Goal: Purchase product/service

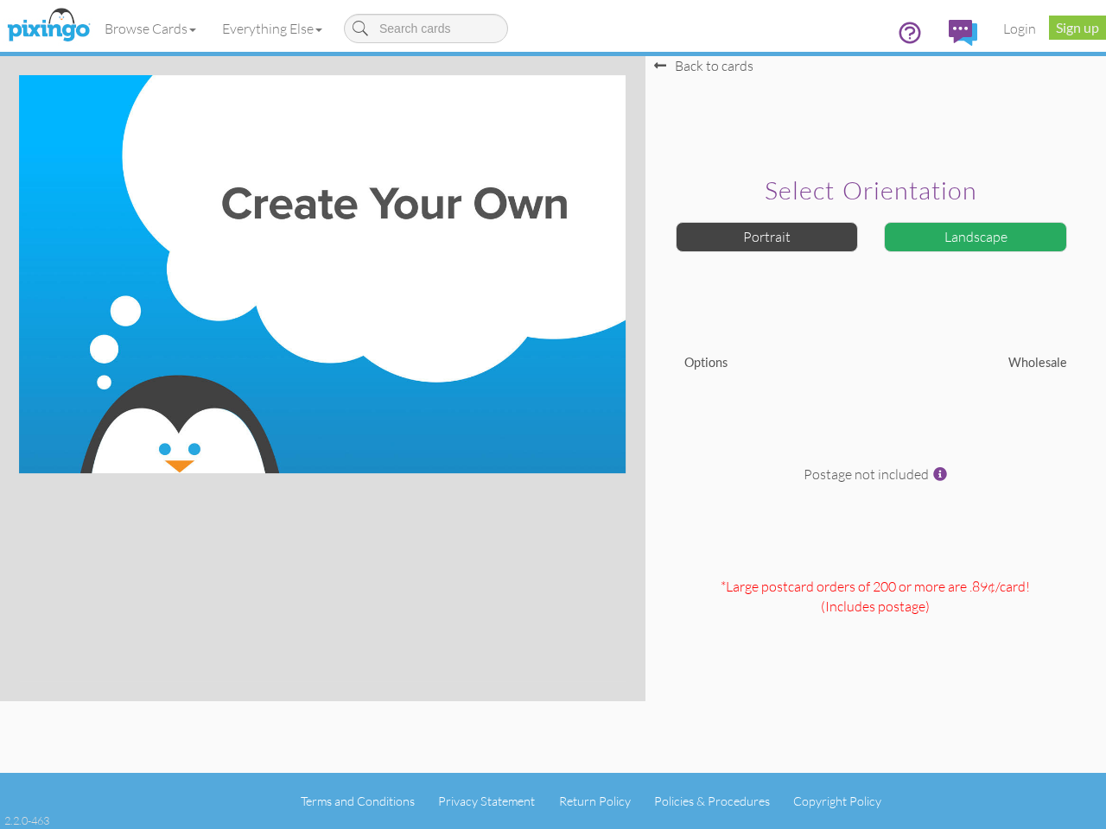
click at [553, 415] on img at bounding box center [322, 274] width 606 height 398
click at [151, 29] on link "Browse Cards" at bounding box center [150, 28] width 117 height 43
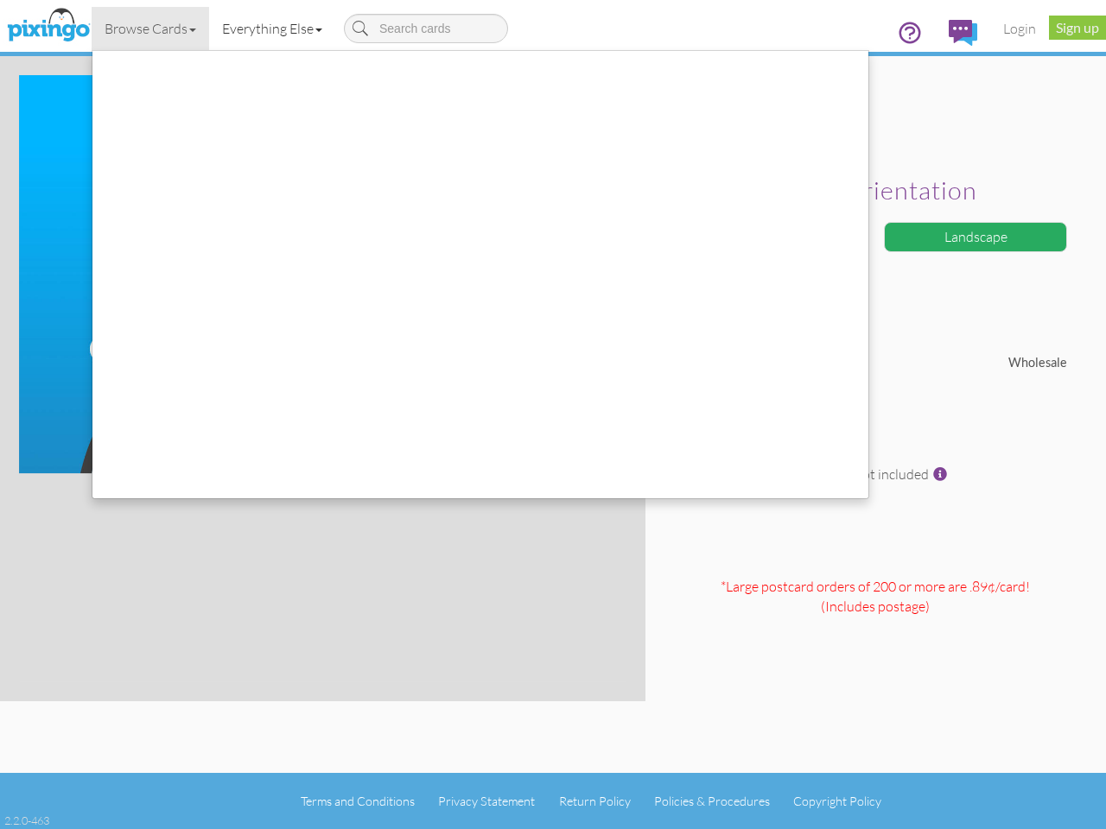
click at [276, 29] on link "Everything Else" at bounding box center [272, 28] width 126 height 43
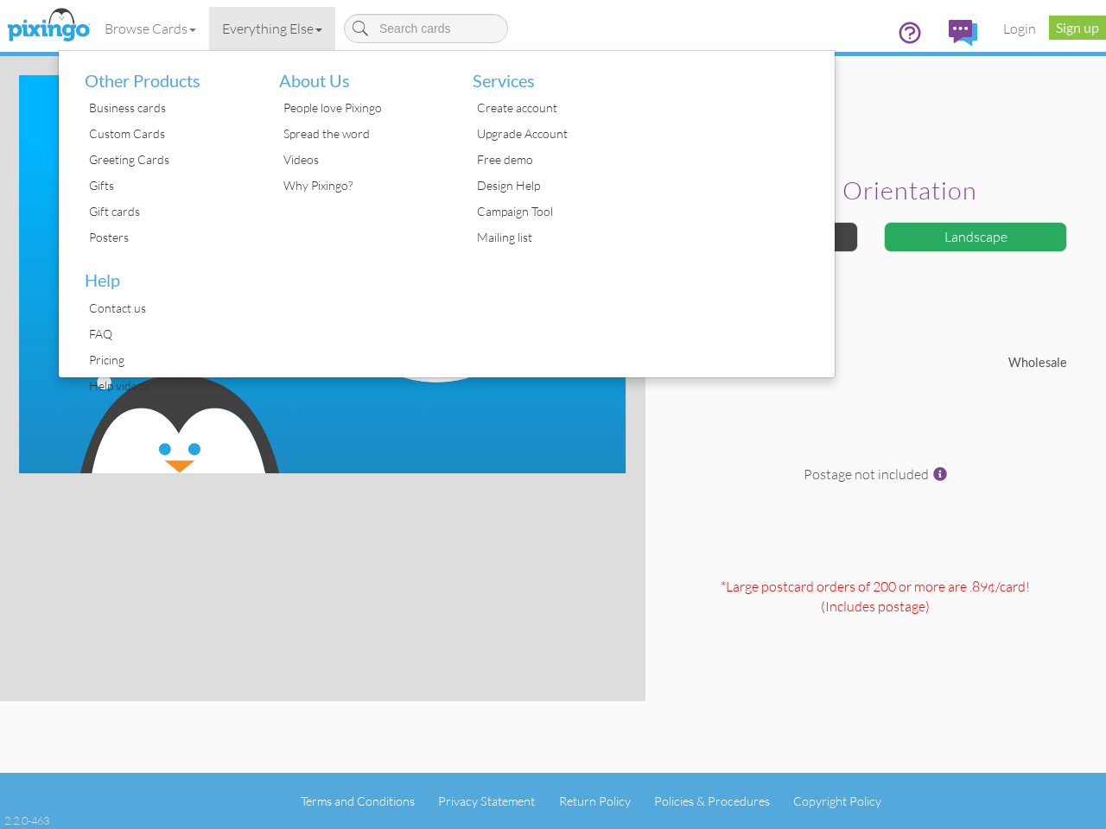
click at [767, 237] on div at bounding box center [738, 214] width 194 height 327
click at [975, 237] on div "Landscape" at bounding box center [975, 237] width 183 height 30
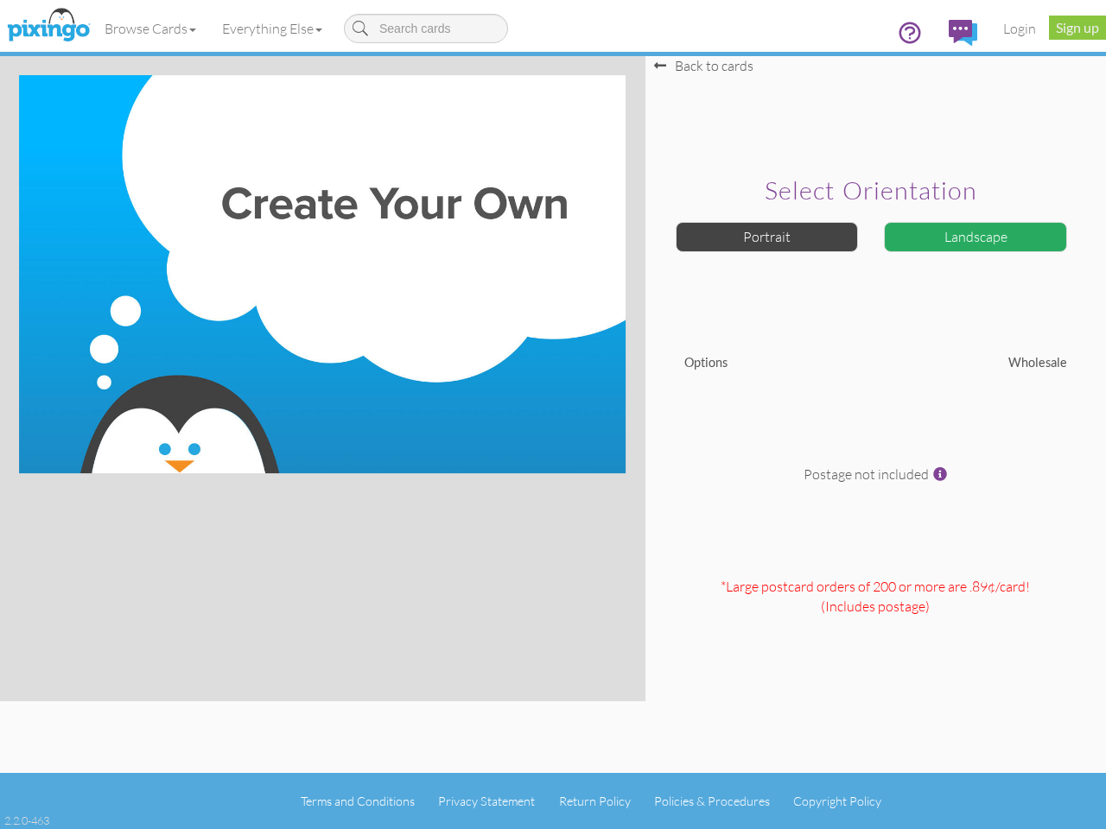
click at [940, 474] on span at bounding box center [940, 474] width 14 height 14
